Goal: Task Accomplishment & Management: Complete application form

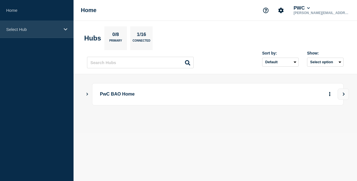
click at [45, 29] on p "Select Hub" at bounding box center [33, 29] width 54 height 5
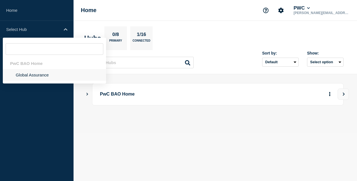
click at [42, 74] on li "Global Assurance" at bounding box center [54, 74] width 103 height 11
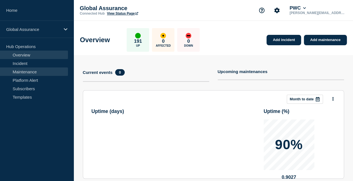
click at [43, 71] on link "Maintenance" at bounding box center [34, 71] width 68 height 8
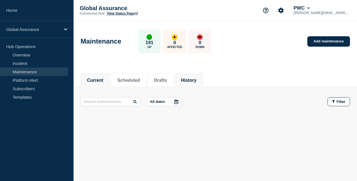
click at [196, 82] on button "History" at bounding box center [188, 80] width 15 height 5
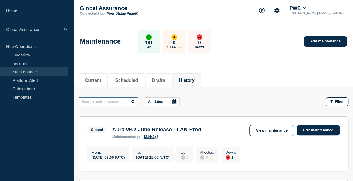
click at [107, 102] on input "text" at bounding box center [108, 101] width 59 height 9
type input "pak"
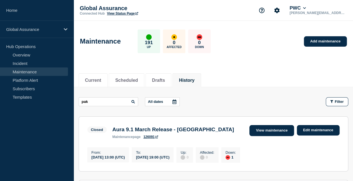
click at [271, 132] on link "View maintenance" at bounding box center [271, 130] width 44 height 11
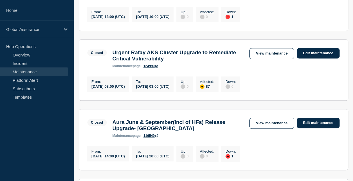
scroll to position [56, 0]
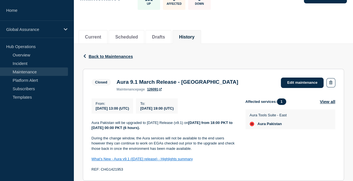
scroll to position [56, 0]
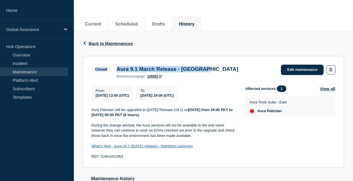
drag, startPoint x: 217, startPoint y: 69, endPoint x: 109, endPoint y: 65, distance: 107.2
click at [109, 65] on div "Closed Aura 9.1 March Release - Pakistan maintenance page 126091 Edit maintenan…" at bounding box center [212, 72] width 243 height 14
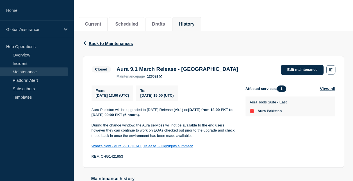
click at [217, 80] on section "Closed Aura 9.1 March Release - Pakistan maintenance page 126091 Edit maintenan…" at bounding box center [213, 112] width 261 height 112
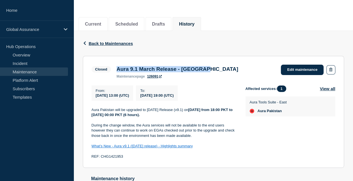
drag, startPoint x: 217, startPoint y: 70, endPoint x: 114, endPoint y: 72, distance: 102.9
click at [114, 72] on div "Aura 9.1 March Release - Pakistan maintenance page 126091" at bounding box center [177, 72] width 127 height 12
copy h3 "Aura 9.1 March Release - [GEOGRAPHIC_DATA]"
click at [194, 23] on button "History" at bounding box center [186, 24] width 15 height 5
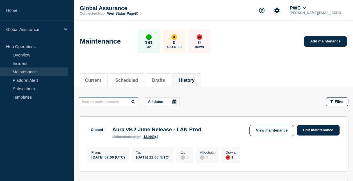
click at [105, 101] on input "text" at bounding box center [108, 101] width 59 height 9
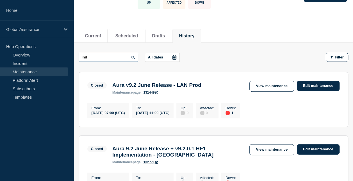
scroll to position [56, 0]
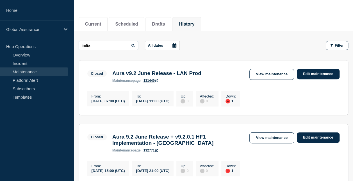
type input "india"
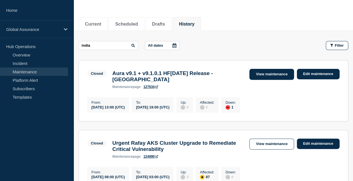
click at [260, 70] on link "View maintenance" at bounding box center [271, 74] width 44 height 11
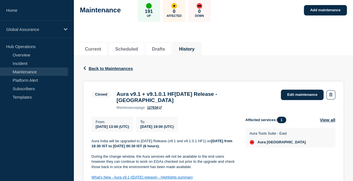
scroll to position [56, 0]
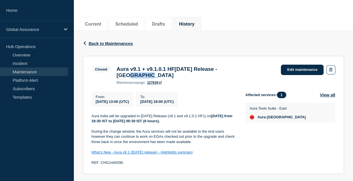
drag, startPoint x: 270, startPoint y: 69, endPoint x: 250, endPoint y: 69, distance: 20.2
click at [250, 69] on div "Aura v9.1 + v9.1.0.1 HF1 March 2025 Release - India maintenance page 127634" at bounding box center [196, 75] width 164 height 19
copy h3 "- India"
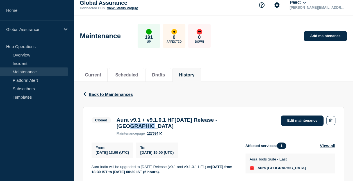
scroll to position [0, 0]
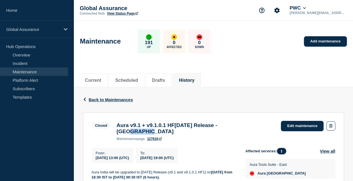
click at [192, 80] on button "History" at bounding box center [186, 80] width 15 height 5
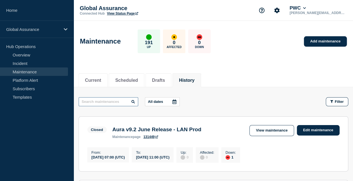
click at [118, 101] on input "text" at bounding box center [108, 101] width 59 height 9
type input "SG"
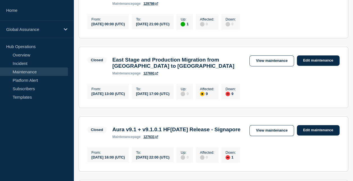
scroll to position [168, 0]
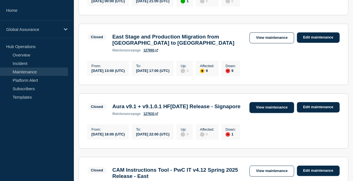
click at [271, 113] on link "View maintenance" at bounding box center [271, 107] width 44 height 11
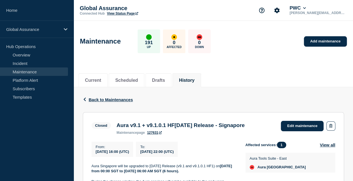
click at [148, 128] on h3 "Aura v9.1 + v9.1.0.1 HF1 March 2025 Release - Signapore" at bounding box center [180, 125] width 128 height 6
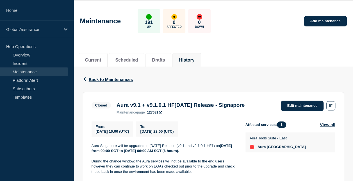
scroll to position [28, 0]
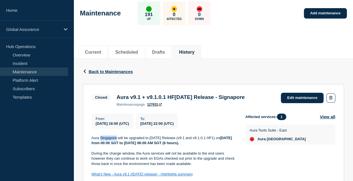
drag, startPoint x: 116, startPoint y: 146, endPoint x: 100, endPoint y: 148, distance: 15.3
click at [100, 146] on p "Aura Singapore will be upgraded to March 2025 Release (v9.1 and v9.1.0.1 HF1) o…" at bounding box center [163, 140] width 145 height 10
copy p "Singapore"
drag, startPoint x: 140, startPoint y: 105, endPoint x: 117, endPoint y: 104, distance: 23.3
click at [117, 100] on h3 "Aura v9.1 + v9.1.0.1 HF1 March 2025 Release - Signapore" at bounding box center [180, 97] width 128 height 6
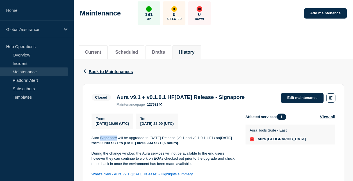
copy h3 "Signapore"
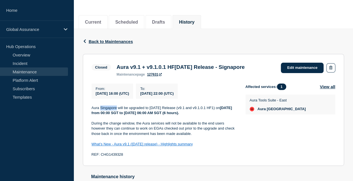
scroll to position [63, 0]
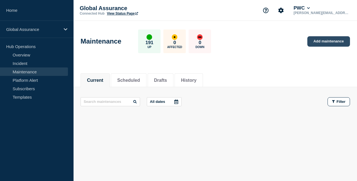
click at [322, 40] on link "Add maintenance" at bounding box center [328, 41] width 43 height 10
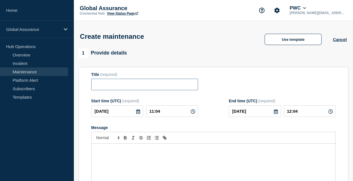
click at [149, 84] on input "Title" at bounding box center [144, 84] width 107 height 11
paste input "Aura 9.1 March Release - [GEOGRAPHIC_DATA]"
drag, startPoint x: 141, startPoint y: 87, endPoint x: 93, endPoint y: 83, distance: 48.4
click at [93, 83] on input "Aura 9.1 March Release - [GEOGRAPHIC_DATA]" at bounding box center [144, 84] width 107 height 11
paste input "v9.2 + v9.2 HF[DATE]"
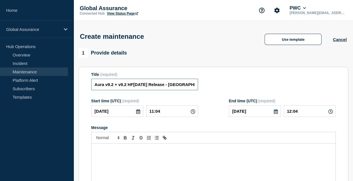
click at [92, 83] on input "Aura v9.2 + v9.2 HF[DATE] Release - [GEOGRAPHIC_DATA]" at bounding box center [144, 84] width 107 height 11
type input "Aura v9.2 + v9.2 HF[DATE] Release - [GEOGRAPHIC_DATA]"
click at [130, 154] on div "Message" at bounding box center [212, 176] width 243 height 67
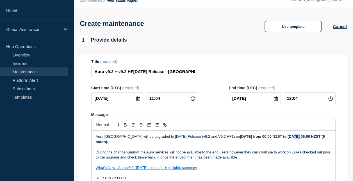
drag, startPoint x: 289, startPoint y: 136, endPoint x: 280, endPoint y: 135, distance: 9.3
click at [280, 135] on p "Aura [GEOGRAPHIC_DATA] will be upgraded to [DATE] Release (v9.2 and V9.2 HF1) […" at bounding box center [213, 139] width 235 height 10
drag, startPoint x: 114, startPoint y: 140, endPoint x: 106, endPoint y: 141, distance: 8.4
click at [106, 141] on strong "[DATE] from 00:00 PKT to [DATE] 06:00 NZST (6 hours)." at bounding box center [210, 138] width 228 height 9
click at [137, 101] on icon at bounding box center [138, 98] width 4 height 4
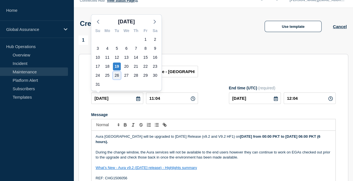
click at [116, 76] on div "26" at bounding box center [117, 75] width 8 height 8
type input "[DATE]"
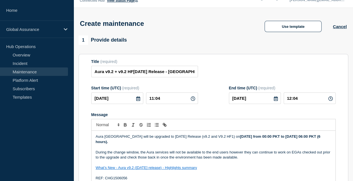
click at [192, 99] on icon at bounding box center [192, 98] width 4 height 4
click at [153, 98] on input "11:04" at bounding box center [172, 97] width 52 height 11
type input "13:04"
type input "14:04"
type input "13:00"
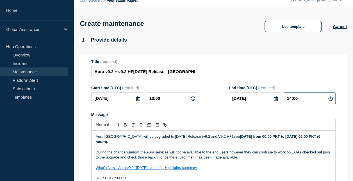
click at [290, 98] on input "14:00" at bounding box center [309, 97] width 52 height 11
type input "19:00"
click at [202, 149] on p "Message" at bounding box center [213, 146] width 235 height 5
drag, startPoint x: 246, startPoint y: 137, endPoint x: 243, endPoint y: 137, distance: 3.1
click at [243, 137] on strong "Friday, 15 August from 00:00 PKT to Friday, 15 August 06:00 PKT (6 hours)." at bounding box center [208, 138] width 225 height 9
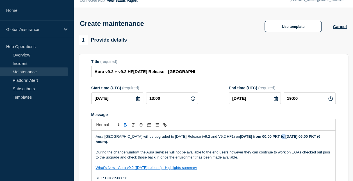
drag, startPoint x: 274, startPoint y: 136, endPoint x: 270, endPoint y: 136, distance: 3.7
click at [270, 136] on strong "Friday, 26 August from 00:00 PKT to Friday, 15 August 06:00 PKT (6 hours)." at bounding box center [208, 138] width 225 height 9
click at [235, 149] on p "Message" at bounding box center [213, 146] width 235 height 5
drag, startPoint x: 234, startPoint y: 137, endPoint x: 229, endPoint y: 136, distance: 4.8
click at [229, 136] on strong "Friday, 26 August from 18:00 PKT to Friday, 15 August 06:00 PKT (6 hours)." at bounding box center [208, 138] width 225 height 9
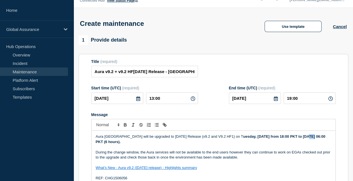
drag, startPoint x: 301, startPoint y: 136, endPoint x: 297, endPoint y: 135, distance: 4.6
click at [297, 135] on p "Aura New Zealand will be upgraded to June 2025 Release (v9.2 and V9.2 HF1) on T…" at bounding box center [213, 139] width 235 height 10
drag, startPoint x: 322, startPoint y: 137, endPoint x: 319, endPoint y: 137, distance: 3.4
click at [319, 137] on strong "uesday, 26 August from 18:00 PKT to Wednesday, 15 August 06:00 PKT (6 hours)." at bounding box center [211, 138] width 230 height 9
click at [112, 142] on strong "uesday, 26 August from 18:00 PKT to Wednesday, 27 August 06:00 PKT (6 hours)." at bounding box center [211, 138] width 230 height 9
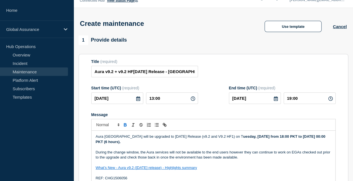
click at [172, 143] on p "Aura [GEOGRAPHIC_DATA] will be upgraded to [DATE] Release (v9.2 and V9.2 HF1) o…" at bounding box center [213, 139] width 235 height 10
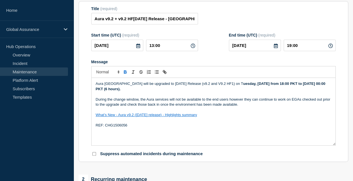
scroll to position [69, 0]
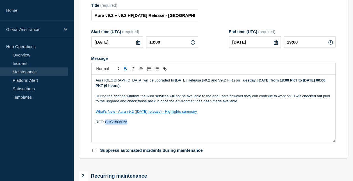
drag, startPoint x: 130, startPoint y: 123, endPoint x: 105, endPoint y: 123, distance: 24.4
click at [105, 123] on p "REF: CHG1506056" at bounding box center [213, 121] width 235 height 5
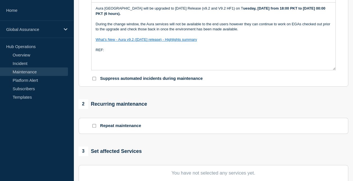
scroll to position [181, 0]
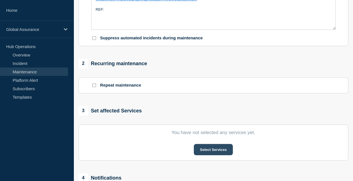
click at [205, 149] on button "Select Services" at bounding box center [213, 149] width 39 height 11
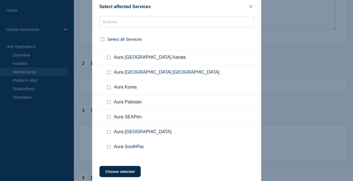
scroll to position [1318, 0]
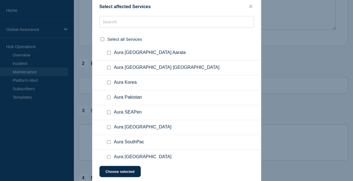
click at [107, 95] on input "Aura Pakistan checkbox" at bounding box center [109, 97] width 4 height 4
checkbox input "true"
click at [121, 169] on button "Choose selected" at bounding box center [119, 170] width 41 height 11
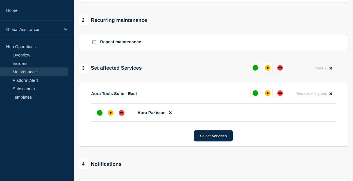
scroll to position [308, 0]
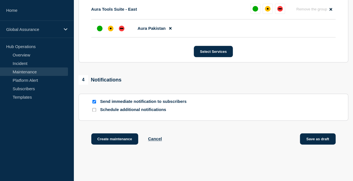
click at [310, 137] on button "Save as draft" at bounding box center [318, 138] width 36 height 11
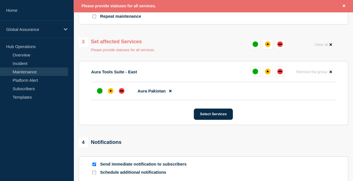
scroll to position [240, 0]
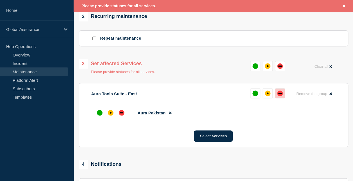
click at [280, 96] on div "down" at bounding box center [280, 93] width 6 height 6
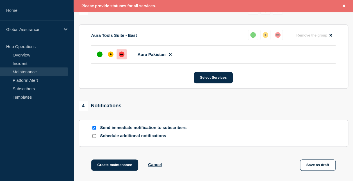
scroll to position [349, 0]
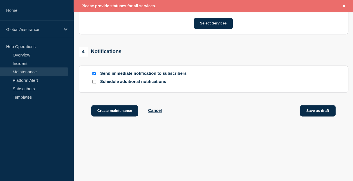
click at [303, 113] on button "Save as draft" at bounding box center [318, 110] width 36 height 11
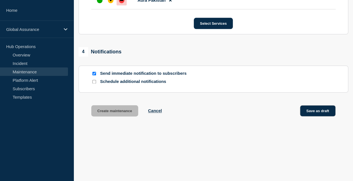
scroll to position [337, 0]
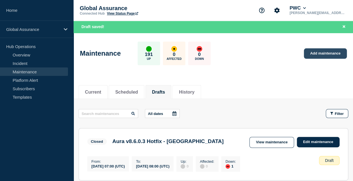
click at [310, 56] on link "Add maintenance" at bounding box center [324, 53] width 43 height 10
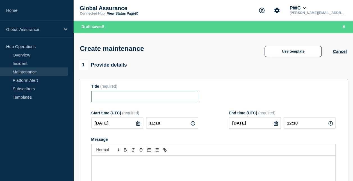
click at [115, 97] on input "Title" at bounding box center [144, 96] width 107 height 11
paste input "Aura v9.2 + v9.2 HF1June 2025 Release"
paste input "- India"
type input "Aura v9.2 + v9.2 HF1June 2025 Release - India"
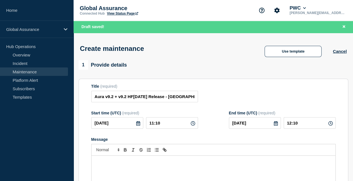
click at [119, 164] on p "Message" at bounding box center [213, 161] width 235 height 5
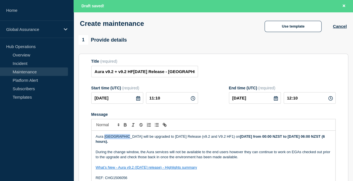
drag, startPoint x: 125, startPoint y: 137, endPoint x: 104, endPoint y: 135, distance: 21.1
click at [104, 135] on p "Aura New Zealand will be upgraded to June 2025 Release (v9.2 and V9.2 HF1) on F…" at bounding box center [213, 139] width 235 height 10
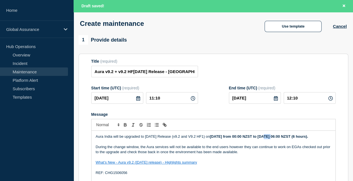
drag, startPoint x: 276, startPoint y: 136, endPoint x: 268, endPoint y: 136, distance: 8.4
click at [268, 136] on strong "[DATE] from 00:00 NZST to [DATE] 06:00 NZST (6 hours)." at bounding box center [258, 136] width 98 height 4
drag, startPoint x: 330, startPoint y: 135, endPoint x: 320, endPoint y: 133, distance: 9.7
click at [320, 133] on div "Aura India will be upgraded to June 2025 Release (v9.2 and V9.2 HF1) on Friday,…" at bounding box center [212, 163] width 243 height 67
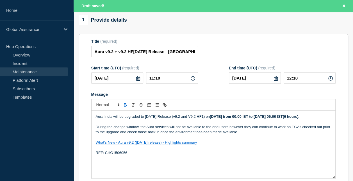
scroll to position [53, 0]
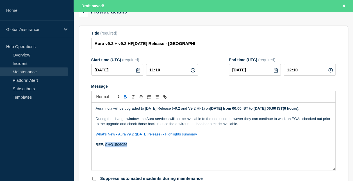
drag, startPoint x: 133, startPoint y: 149, endPoint x: 109, endPoint y: 151, distance: 23.4
click at [105, 147] on p "REF: CHG1506056" at bounding box center [213, 144] width 235 height 5
click at [138, 72] on icon at bounding box center [138, 70] width 4 height 4
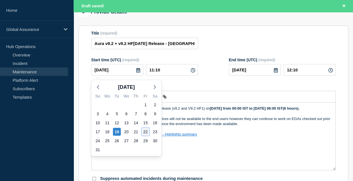
click at [144, 132] on div "22" at bounding box center [145, 132] width 8 height 8
type input "2025-08-22"
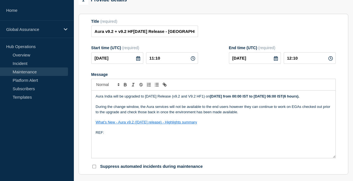
scroll to position [41, 0]
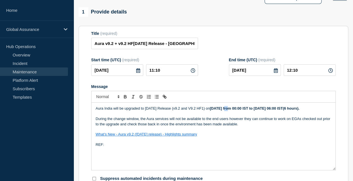
drag, startPoint x: 232, startPoint y: 108, endPoint x: 229, endPoint y: 107, distance: 3.4
click at [229, 107] on strong "Friday, 15 August from 00:00 IST to Friday, 15 August 06:00 IST(6 hours)." at bounding box center [253, 108] width 89 height 4
drag, startPoint x: 260, startPoint y: 109, endPoint x: 257, endPoint y: 109, distance: 3.1
click at [257, 109] on strong "Friday, 22 August from 00:00 IST to Friday, 15 August 06:00 IST(6 hours)." at bounding box center [253, 108] width 89 height 4
click at [263, 108] on strong "Friday, 22 August from 18:00 IST to Friday, 15 August 06:00 IST(6 hours)." at bounding box center [253, 108] width 89 height 4
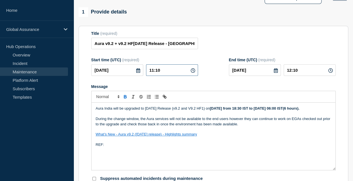
click at [151, 70] on input "11:10" at bounding box center [172, 69] width 52 height 11
type input "13:10"
type input "14:10"
drag, startPoint x: 159, startPoint y: 70, endPoint x: 156, endPoint y: 70, distance: 3.4
click at [156, 70] on input "13:10" at bounding box center [172, 69] width 52 height 11
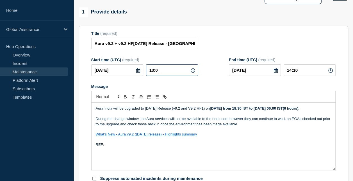
type input "13:00"
click at [289, 70] on input "14:00" at bounding box center [309, 69] width 52 height 11
type input "19:00"
click at [291, 109] on strong "Friday, 22 August from 18:30 IST to Friday, 15 August 06:00 IST (6 hours)." at bounding box center [254, 108] width 90 height 4
click at [300, 109] on strong "Friday, 22 August from 18:30 IST to Friday, 23 August 06:00 IST (6 hours)." at bounding box center [254, 108] width 90 height 4
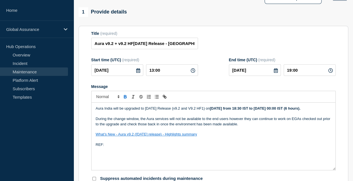
click at [300, 108] on strong "Friday, 22 August from 18:30 IST to Friday, 23 August 00:00 IST (6 hours)." at bounding box center [254, 108] width 90 height 4
drag, startPoint x: 288, startPoint y: 108, endPoint x: 278, endPoint y: 107, distance: 9.7
click at [278, 107] on p "Aura India will be upgraded to June 2025 Release (v9.2 and V9.2 HF1) on Friday,…" at bounding box center [213, 108] width 235 height 5
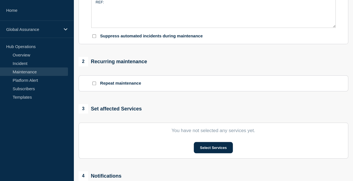
scroll to position [237, 0]
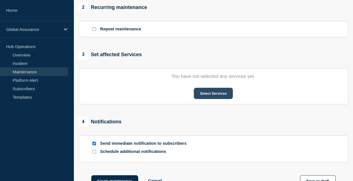
click at [209, 95] on button "Select Services" at bounding box center [213, 93] width 39 height 11
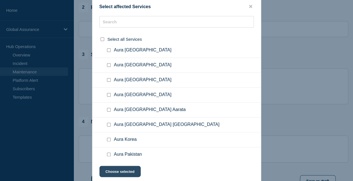
scroll to position [1262, 0]
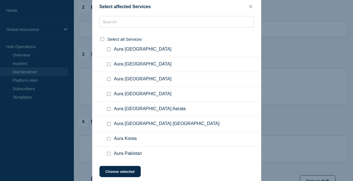
click at [108, 77] on input "Aura India checkbox" at bounding box center [109, 79] width 4 height 4
checkbox input "true"
click at [132, 169] on button "Choose selected" at bounding box center [119, 170] width 41 height 11
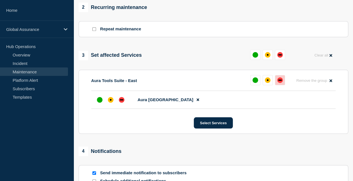
click at [278, 80] on div "down" at bounding box center [279, 79] width 3 height 1
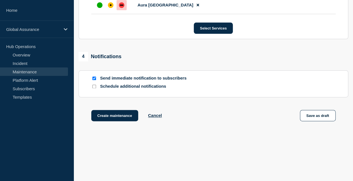
scroll to position [338, 0]
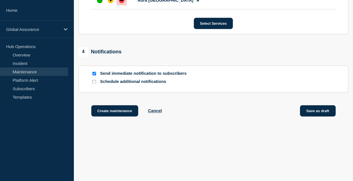
click at [314, 113] on button "Save as draft" at bounding box center [318, 110] width 36 height 11
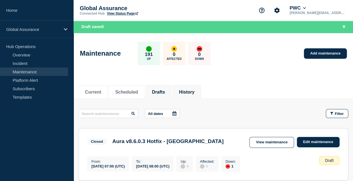
click at [194, 92] on button "History" at bounding box center [186, 91] width 15 height 5
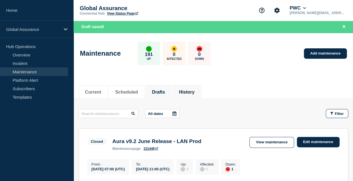
click at [168, 95] on li "Drafts" at bounding box center [158, 92] width 26 height 14
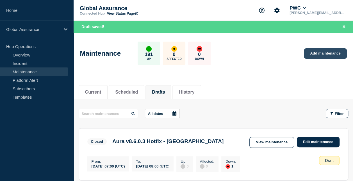
click at [321, 52] on link "Add maintenance" at bounding box center [324, 53] width 43 height 10
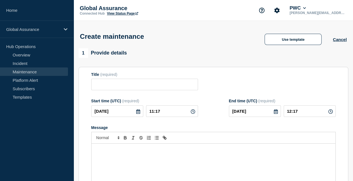
click at [128, 152] on p "Message" at bounding box center [213, 149] width 235 height 5
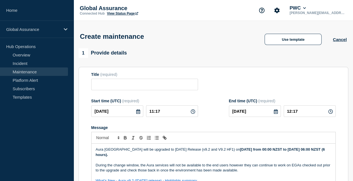
scroll to position [13, 0]
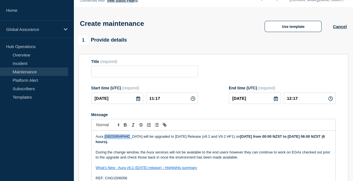
drag, startPoint x: 126, startPoint y: 137, endPoint x: 104, endPoint y: 137, distance: 21.6
click at [104, 137] on p "Aura New Zealand will be upgraded to June 2025 Release (v9.2 and V9.2 HF1) on F…" at bounding box center [213, 139] width 235 height 10
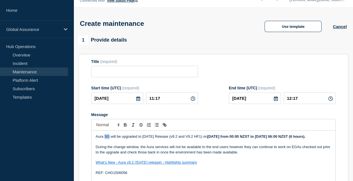
drag, startPoint x: 109, startPoint y: 137, endPoint x: 105, endPoint y: 138, distance: 4.9
click at [105, 138] on p "Aura SG will be upgraded to June 2025 Release (v9.2 and V9.2 HF1) on Friday, 15…" at bounding box center [213, 136] width 235 height 5
drag, startPoint x: 284, startPoint y: 136, endPoint x: 276, endPoint y: 136, distance: 8.1
click at [276, 136] on strong "[DATE] from 00:00 NZST to [DATE] 06:00 NZST (6 hours)." at bounding box center [267, 136] width 98 height 4
drag, startPoint x: 105, startPoint y: 142, endPoint x: 95, endPoint y: 141, distance: 9.3
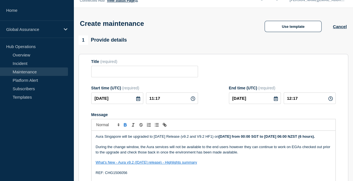
click at [218, 138] on strong "Friday, 15 August from 00:00 SGT to Friday, 15 August 06:00 NZST (6 hours)." at bounding box center [266, 136] width 96 height 4
click at [114, 71] on input "Title" at bounding box center [144, 71] width 107 height 11
paste input "Aura v9.2 + v9.2 HF1June 2025 Release -"
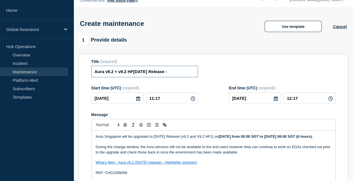
paste input "Signapore"
type input "Aura v9.2 + v9.2 HF1June 2025 Release - Singapore"
drag, startPoint x: 191, startPoint y: 72, endPoint x: 200, endPoint y: 72, distance: 9.0
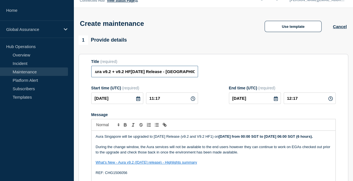
click at [200, 72] on div "Title (required) Aura v9.2 + v9.2 HF1June 2025 Release - Singapore" at bounding box center [213, 68] width 244 height 18
click at [162, 144] on p "Message" at bounding box center [213, 141] width 235 height 5
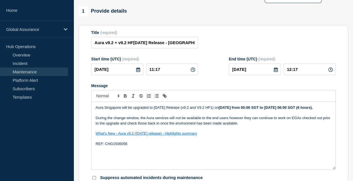
scroll to position [69, 0]
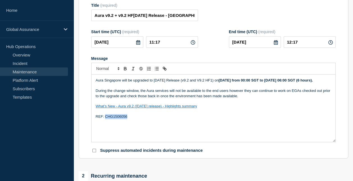
drag, startPoint x: 128, startPoint y: 123, endPoint x: 105, endPoint y: 123, distance: 23.0
click at [105, 119] on p "REF: CHG1506056" at bounding box center [213, 116] width 235 height 5
click at [138, 43] on icon at bounding box center [138, 42] width 4 height 4
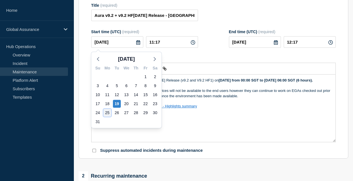
click at [107, 112] on div "25" at bounding box center [107, 113] width 8 height 8
type input "2025-08-25"
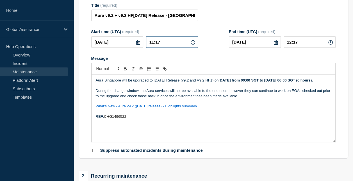
click at [152, 42] on input "11:17" at bounding box center [172, 41] width 52 height 11
type input "16:17"
type input "17:17"
drag, startPoint x: 162, startPoint y: 43, endPoint x: 156, endPoint y: 42, distance: 5.6
click at [156, 42] on input "16:17" at bounding box center [172, 41] width 52 height 11
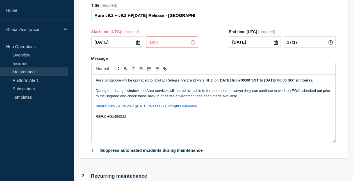
type input "16:00"
drag, startPoint x: 290, startPoint y: 42, endPoint x: 287, endPoint y: 42, distance: 2.9
click at [287, 42] on input "17:00" at bounding box center [309, 41] width 52 height 11
type input "22:00"
click at [238, 80] on strong "Friday, 15 August from 00:00 SGT to Friday, 15 August 06:00 SGT (6 hours)." at bounding box center [265, 80] width 94 height 4
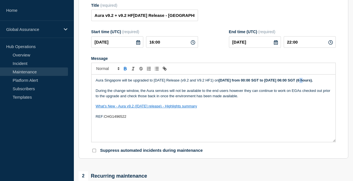
drag, startPoint x: 305, startPoint y: 80, endPoint x: 301, endPoint y: 80, distance: 3.1
click at [301, 80] on strong "Friday, 26 August from 00:00 SGT to Friday, 15 August 06:00 SGT (6 hours)." at bounding box center [265, 80] width 94 height 4
drag, startPoint x: 229, startPoint y: 80, endPoint x: 225, endPoint y: 80, distance: 4.2
click at [225, 80] on strong "Friday, 26 August from 00:00 SGT to Friday, 26 August 06:00 SGT (6 hours)." at bounding box center [265, 80] width 94 height 4
drag, startPoint x: 296, startPoint y: 80, endPoint x: 292, endPoint y: 80, distance: 3.9
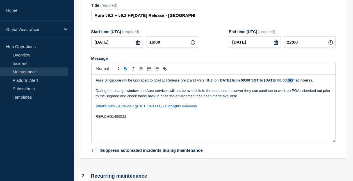
click at [292, 80] on strong "Tuesday, 26 August from 00:00 SGT to Friday, 26 August 06:00 SGT (6 hours)." at bounding box center [265, 80] width 94 height 4
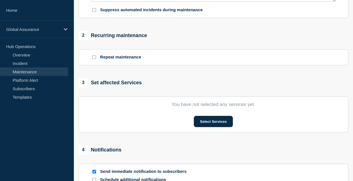
scroll to position [265, 0]
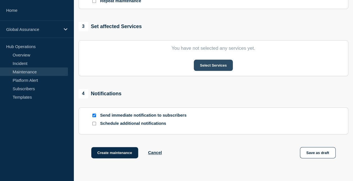
click at [210, 66] on button "Select Services" at bounding box center [213, 64] width 39 height 11
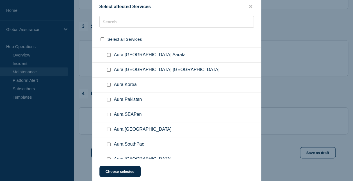
scroll to position [1318, 0]
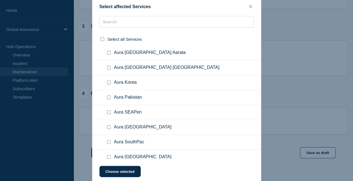
click at [109, 125] on input "Aura Singapore checkbox" at bounding box center [109, 127] width 4 height 4
checkbox input "true"
click at [124, 170] on button "Choose selected" at bounding box center [119, 170] width 41 height 11
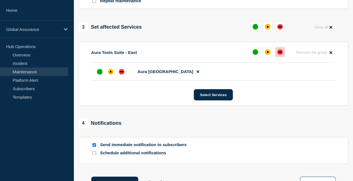
click at [280, 55] on div "down" at bounding box center [280, 52] width 6 height 6
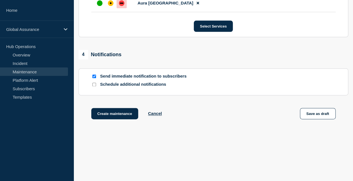
scroll to position [338, 0]
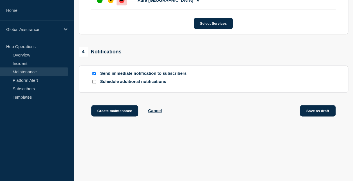
click at [311, 109] on button "Save as draft" at bounding box center [318, 110] width 36 height 11
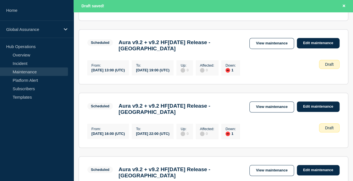
scroll to position [168, 0]
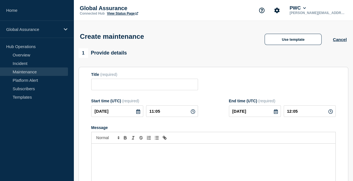
click at [39, 73] on link "Maintenance" at bounding box center [34, 71] width 68 height 8
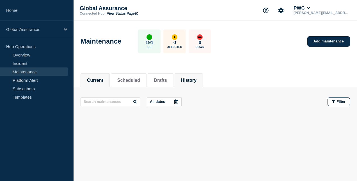
click at [196, 79] on button "History" at bounding box center [188, 80] width 15 height 5
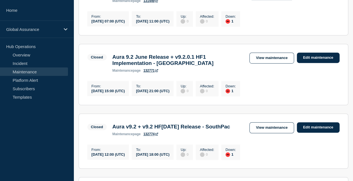
scroll to position [168, 0]
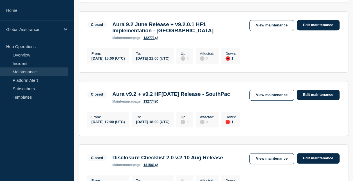
drag, startPoint x: 142, startPoint y: 105, endPoint x: 132, endPoint y: 102, distance: 10.6
click at [132, 97] on h3 "Aura v9.2 + v9.2 HF[DATE] Release - SouthPac" at bounding box center [171, 94] width 118 height 6
drag, startPoint x: 111, startPoint y: 99, endPoint x: 114, endPoint y: 100, distance: 3.0
click at [112, 99] on div "Aura v9.2 + v9.2 HF1June 2025 Release - SouthPac maintenance page 132774" at bounding box center [170, 97] width 123 height 12
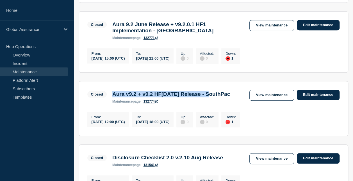
drag, startPoint x: 113, startPoint y: 99, endPoint x: 227, endPoint y: 101, distance: 114.4
click at [227, 97] on h3 "Aura v9.2 + v9.2 HF[DATE] Release - SouthPac" at bounding box center [171, 94] width 118 height 6
copy h3 "Aura v9.2 + v9.2 HF[DATE] Release"
click at [270, 98] on link "View maintenance" at bounding box center [271, 94] width 44 height 11
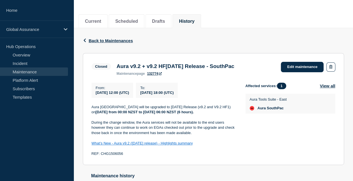
scroll to position [84, 0]
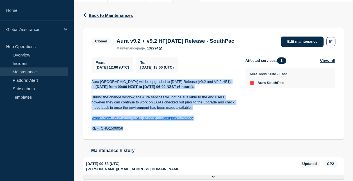
drag, startPoint x: 91, startPoint y: 82, endPoint x: 200, endPoint y: 128, distance: 117.5
click at [200, 128] on div "Aura [GEOGRAPHIC_DATA] will be upgraded to [DATE] Release (v9.2 and V9.2 HF1) […" at bounding box center [163, 105] width 145 height 52
copy div "Aura New Zealand will be upgraded to June 2025 Release (v9.2 and V9.2 HF1) on F…"
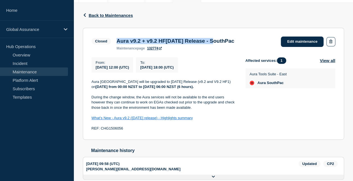
drag, startPoint x: 232, startPoint y: 42, endPoint x: 115, endPoint y: 42, distance: 116.4
click at [115, 42] on div "Aura v9.2 + v9.2 HF1June 2025 Release - SouthPac maintenance page 132774" at bounding box center [175, 44] width 123 height 12
copy h3 "Aura v9.2 + v9.2 HF1June 2025 Release"
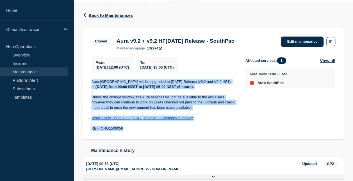
drag, startPoint x: 91, startPoint y: 82, endPoint x: 142, endPoint y: 129, distance: 69.5
click at [142, 129] on div "Aura New Zealand will be upgraded to June 2025 Release (v9.2 and V9.2 HF1) on F…" at bounding box center [163, 105] width 145 height 52
copy div "Aura New Zealand will be upgraded to June 2025 Release (v9.2 and V9.2 HF1) on F…"
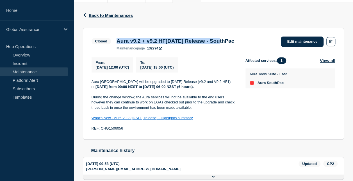
drag, startPoint x: 218, startPoint y: 43, endPoint x: 118, endPoint y: 40, distance: 100.4
click at [118, 40] on h3 "Aura v9.2 + v9.2 HF1June 2025 Release - SouthPac" at bounding box center [175, 41] width 118 height 6
copy h3 "Aura v9.2 + v9.2 HF1June 2025 Release -"
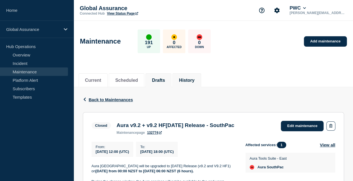
click at [165, 78] on button "Drafts" at bounding box center [158, 80] width 13 height 5
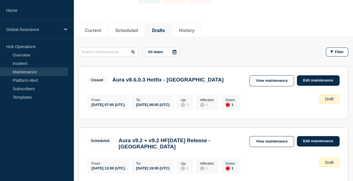
scroll to position [84, 0]
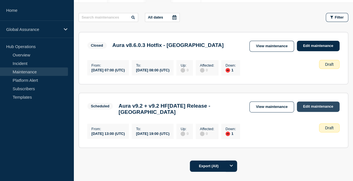
click at [305, 106] on link "Edit maintenance" at bounding box center [317, 106] width 43 height 10
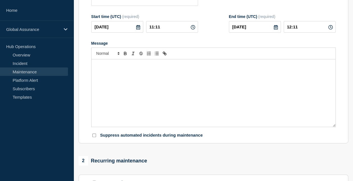
type input "Aura v9.2 + v9.2 HF[DATE] Release - [GEOGRAPHIC_DATA]"
type input "[DATE]"
type input "13:00"
type input "[DATE]"
type input "19:00"
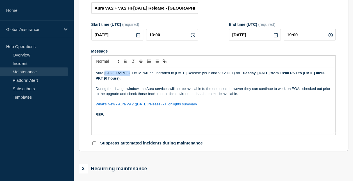
drag, startPoint x: 126, startPoint y: 75, endPoint x: 105, endPoint y: 74, distance: 21.1
click at [105, 74] on p "Aura [GEOGRAPHIC_DATA] will be upgraded to [DATE] Release (v9.2 and V9.2 HF1) o…" at bounding box center [213, 75] width 235 height 10
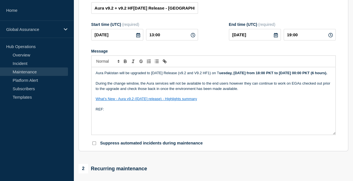
click at [224, 74] on strong "uesday, [DATE] from 18:00 PKT to [DATE] 00:00 PKT (6 hours)." at bounding box center [273, 73] width 108 height 4
click at [236, 75] on p "Aura Pakistan will be upgraded to [DATE] Release (v9.2 and V9.2 HF1) on Tu esda…" at bounding box center [213, 72] width 235 height 5
drag, startPoint x: 222, startPoint y: 75, endPoint x: 227, endPoint y: 75, distance: 5.0
click at [227, 75] on p "Aura Pakistan will be upgraded to [DATE] Release (v9.2 and V9.2 HF1) on Tu esda…" at bounding box center [213, 72] width 235 height 5
click at [228, 81] on p "Message" at bounding box center [213, 78] width 235 height 5
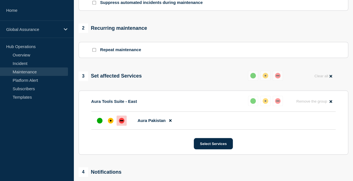
scroll to position [308, 0]
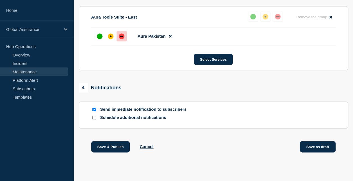
click at [311, 148] on button "Save as draft" at bounding box center [318, 146] width 36 height 11
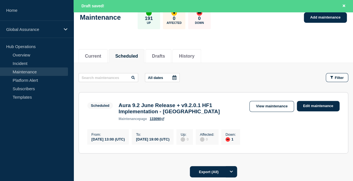
scroll to position [56, 0]
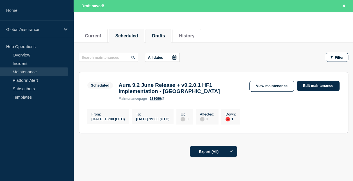
click at [165, 36] on button "Drafts" at bounding box center [158, 35] width 13 height 5
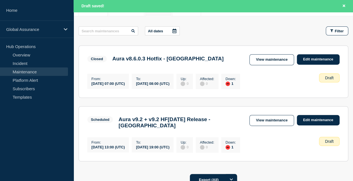
scroll to position [112, 0]
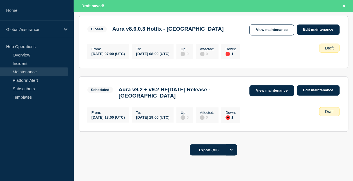
click at [274, 91] on link "View maintenance" at bounding box center [271, 90] width 44 height 11
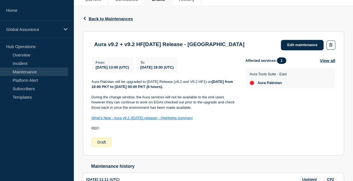
scroll to position [84, 0]
